Goal: Register for event/course

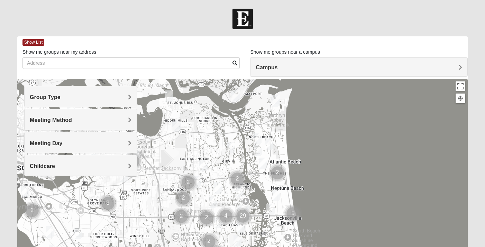
scroll to position [53, 0]
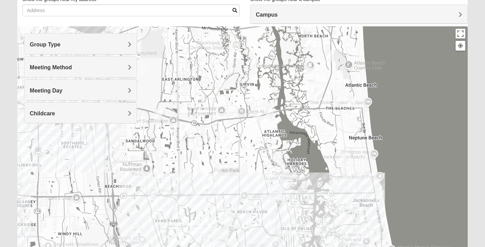
click at [125, 45] on h4 "Group Type" at bounding box center [80, 44] width 101 height 7
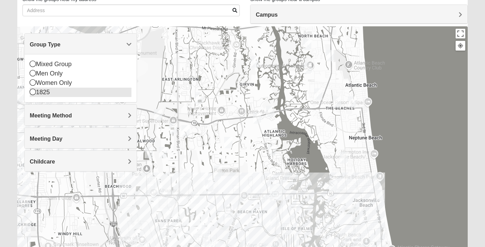
click at [55, 94] on div "1825" at bounding box center [80, 92] width 101 height 9
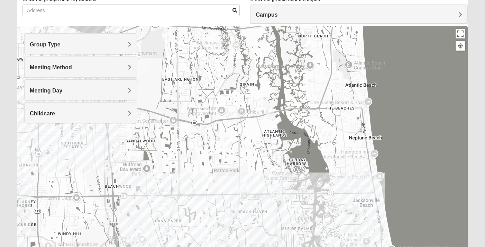
click at [120, 43] on h4 "Group Type" at bounding box center [80, 44] width 101 height 7
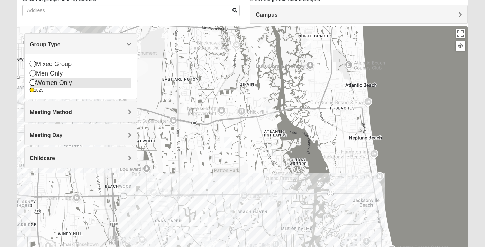
click at [64, 85] on div "Women Only" at bounding box center [80, 82] width 101 height 9
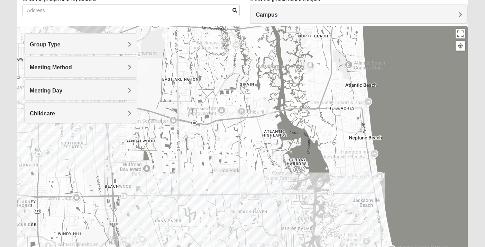
click at [119, 68] on h4 "Meeting Method" at bounding box center [80, 67] width 101 height 7
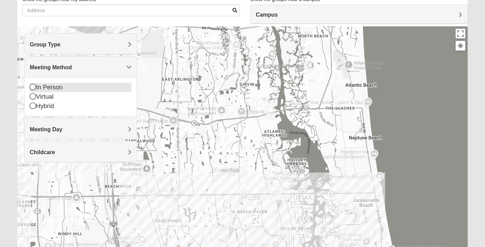
click at [87, 87] on div "In Person" at bounding box center [80, 87] width 101 height 9
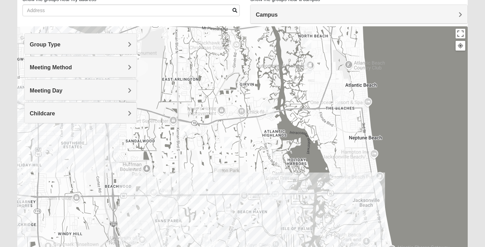
click at [88, 90] on h4 "Meeting Day" at bounding box center [80, 90] width 101 height 7
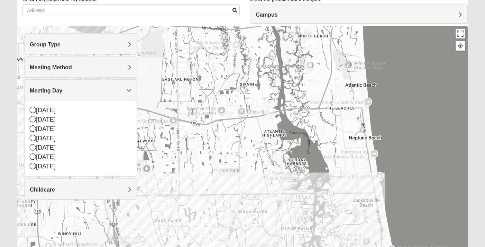
click at [79, 45] on h4 "Group Type" at bounding box center [80, 44] width 101 height 7
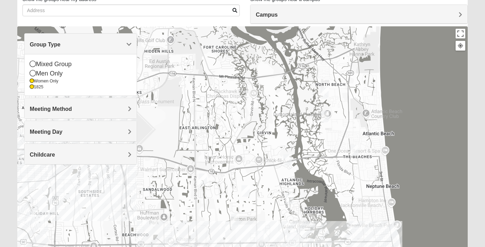
drag, startPoint x: 280, startPoint y: 67, endPoint x: 297, endPoint y: 116, distance: 51.9
click at [297, 116] on div at bounding box center [242, 164] width 450 height 277
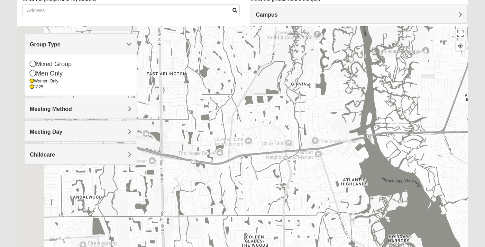
drag, startPoint x: 289, startPoint y: 162, endPoint x: 373, endPoint y: 49, distance: 141.3
click at [373, 49] on div at bounding box center [242, 164] width 450 height 277
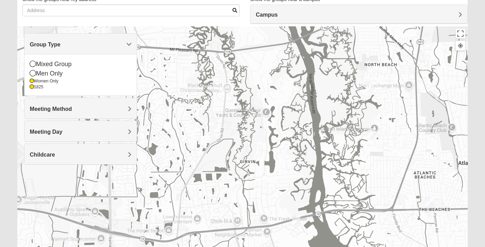
drag, startPoint x: 409, startPoint y: 92, endPoint x: 358, endPoint y: 168, distance: 91.1
click at [358, 168] on div at bounding box center [242, 164] width 450 height 277
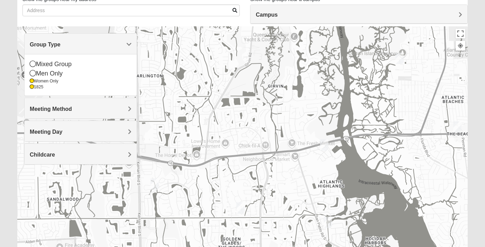
drag, startPoint x: 323, startPoint y: 199, endPoint x: 353, endPoint y: 109, distance: 94.6
click at [353, 109] on div at bounding box center [242, 164] width 450 height 277
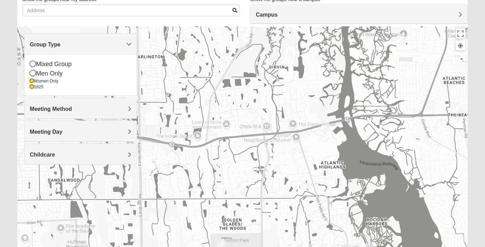
click at [324, 126] on img "1825 Womens Carkhuff 32224" at bounding box center [325, 125] width 8 height 11
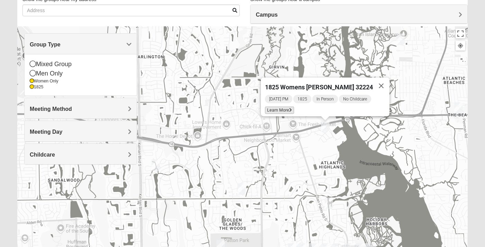
click at [293, 107] on span "Learn More" at bounding box center [279, 110] width 29 height 7
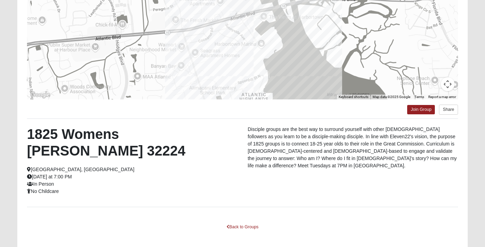
scroll to position [116, 0]
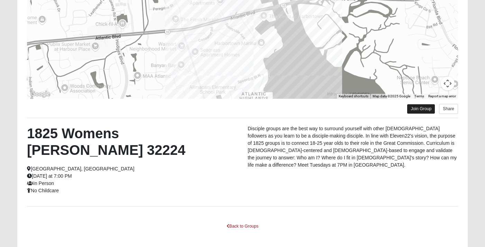
click at [414, 110] on link "Join Group" at bounding box center [421, 108] width 28 height 9
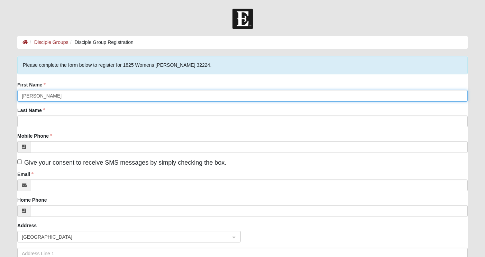
type input "[PERSON_NAME]"
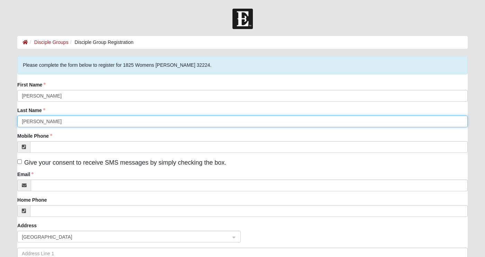
type input "[PERSON_NAME]"
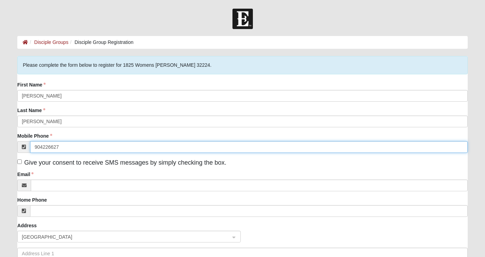
type input "[PHONE_NUMBER]"
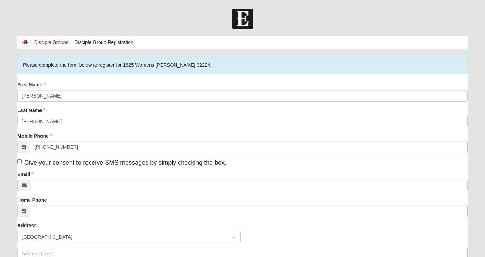
click at [170, 163] on span "Give your consent to receive SMS messages by simply checking the box." at bounding box center [125, 162] width 202 height 7
click at [22, 163] on input "Give your consent to receive SMS messages by simply checking the box." at bounding box center [19, 161] width 4 height 4
checkbox input "true"
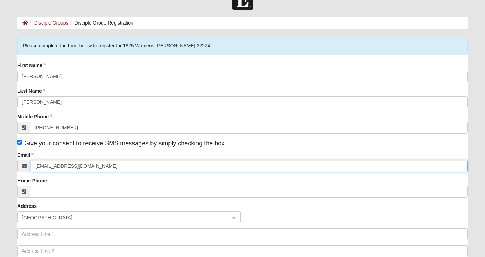
scroll to position [31, 0]
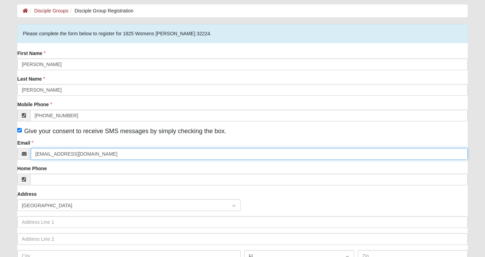
type input "[EMAIL_ADDRESS][DOMAIN_NAME]"
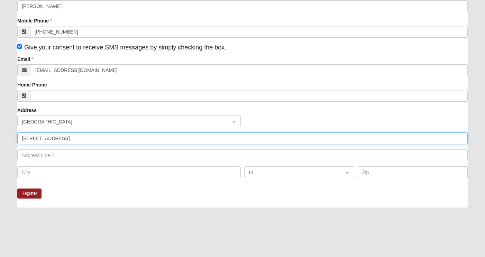
scroll to position [118, 0]
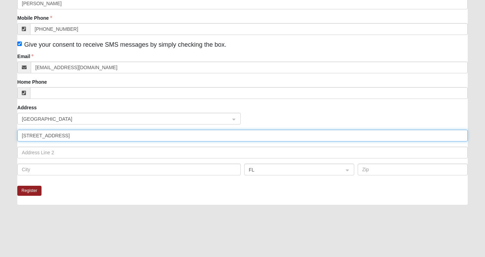
type input "12777 muirfield blvd north"
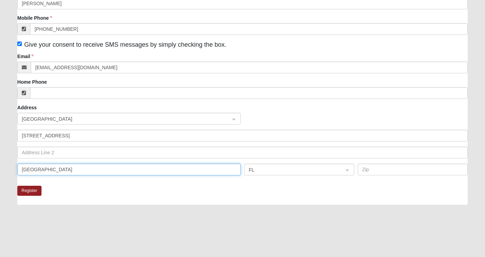
type input "jacksonville"
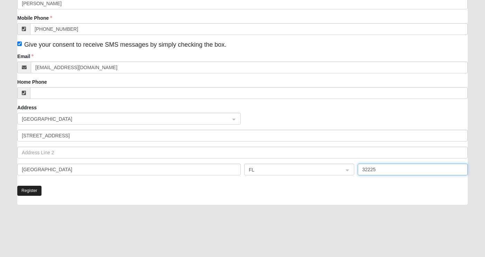
type input "32225"
click at [27, 191] on button "Register" at bounding box center [29, 191] width 24 height 10
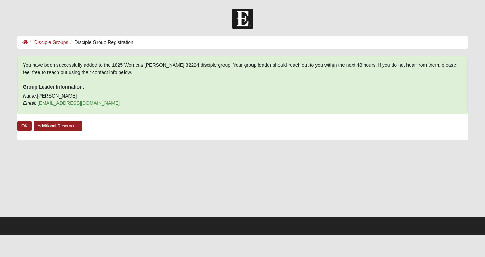
scroll to position [0, 0]
